Goal: Task Accomplishment & Management: Use online tool/utility

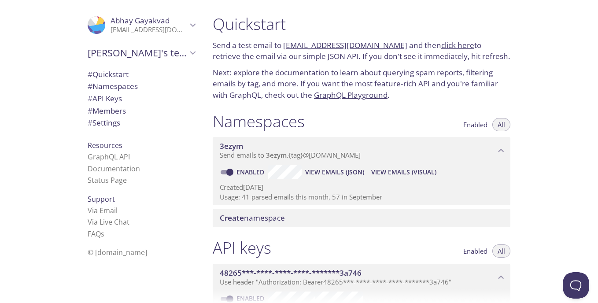
click at [169, 42] on div "[PERSON_NAME]'s team" at bounding box center [141, 52] width 121 height 23
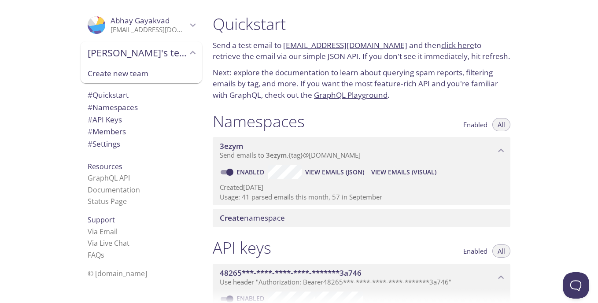
click at [188, 54] on icon "Abhay's team" at bounding box center [192, 52] width 11 height 11
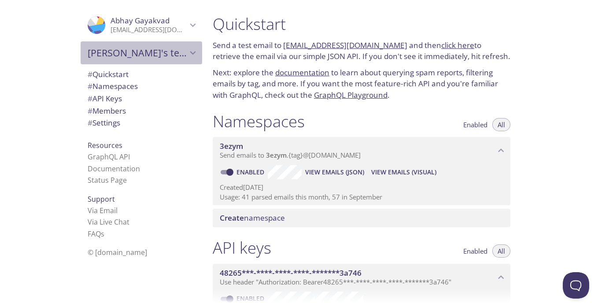
click at [188, 54] on icon "Abhay's team" at bounding box center [192, 52] width 11 height 11
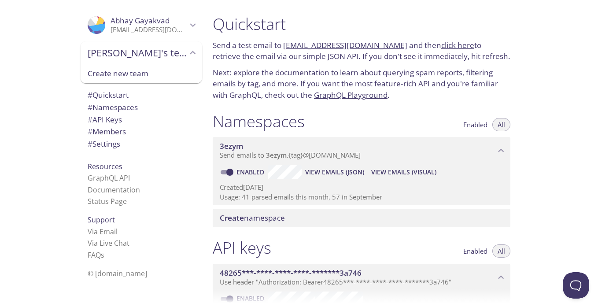
click at [283, 43] on link "[EMAIL_ADDRESS][DOMAIN_NAME]" at bounding box center [345, 45] width 124 height 10
drag, startPoint x: 283, startPoint y: 43, endPoint x: 393, endPoint y: 48, distance: 110.1
click at [393, 48] on p "Send a test email to [EMAIL_ADDRESS][DOMAIN_NAME] and then click here to retrie…" at bounding box center [361, 51] width 297 height 22
copy link "[EMAIL_ADDRESS][DOMAIN_NAME]"
